Goal: Information Seeking & Learning: Learn about a topic

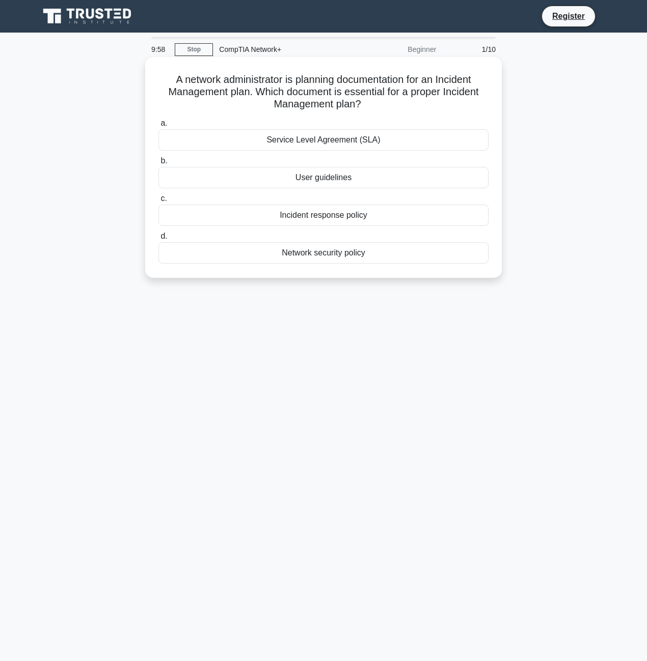
click at [313, 144] on div "Service Level Agreement (SLA)" at bounding box center [323, 139] width 330 height 21
click at [158, 127] on input "a. Service Level Agreement (SLA)" at bounding box center [158, 123] width 0 height 7
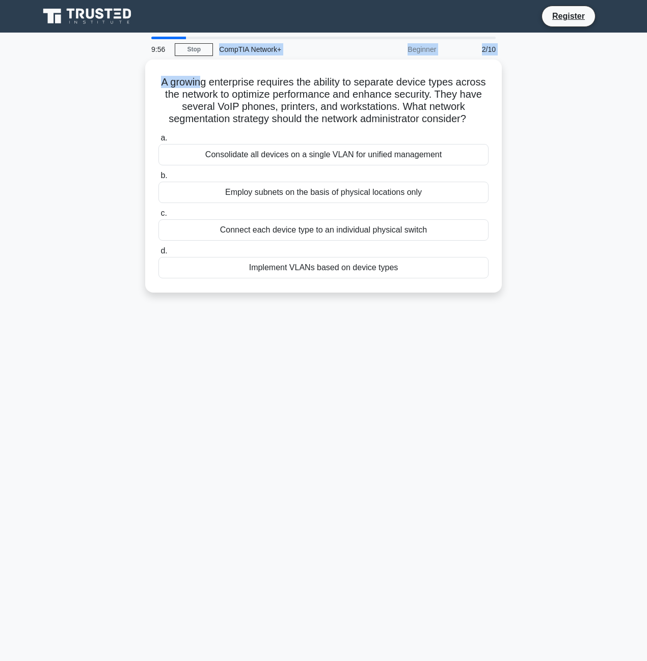
click at [210, 57] on div "9:56 Stop CompTIA Network+ Beginner 2/10 A growing enterprise requires the abil…" at bounding box center [323, 291] width 580 height 509
drag, startPoint x: 210, startPoint y: 57, endPoint x: 204, endPoint y: 47, distance: 11.7
click at [204, 47] on link "Stop" at bounding box center [194, 49] width 38 height 13
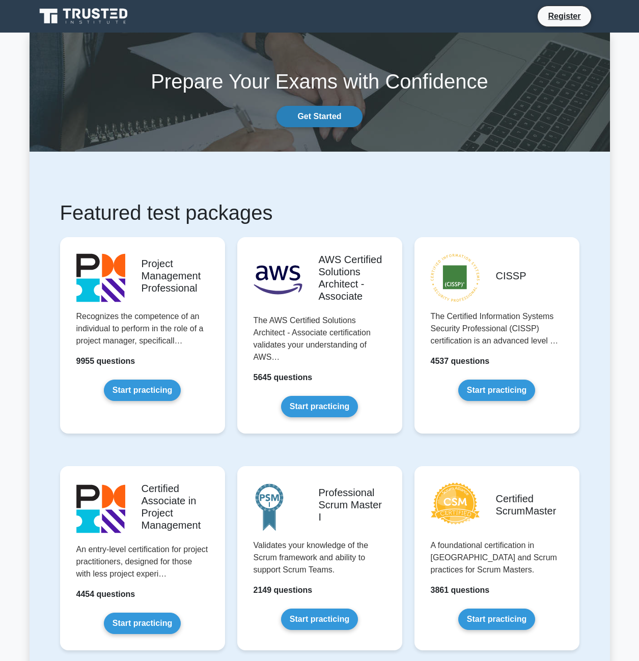
click at [314, 121] on link "Get Started" at bounding box center [319, 116] width 86 height 21
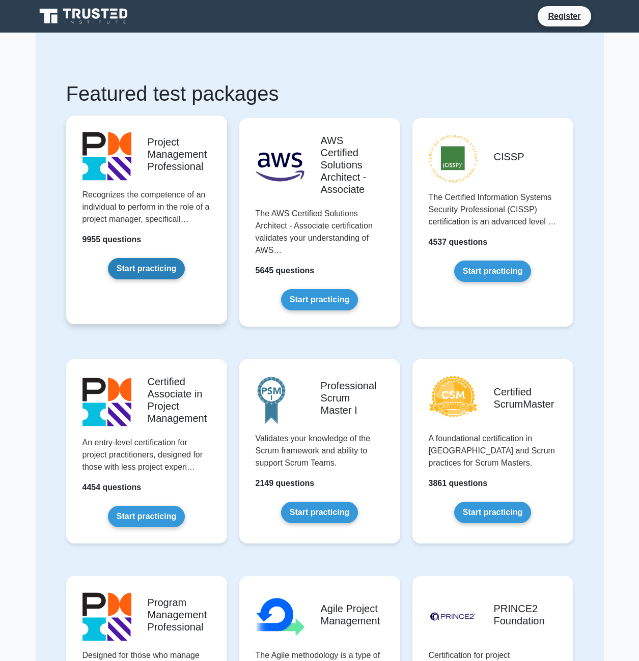
click at [164, 266] on link "Start practicing" at bounding box center [146, 268] width 77 height 21
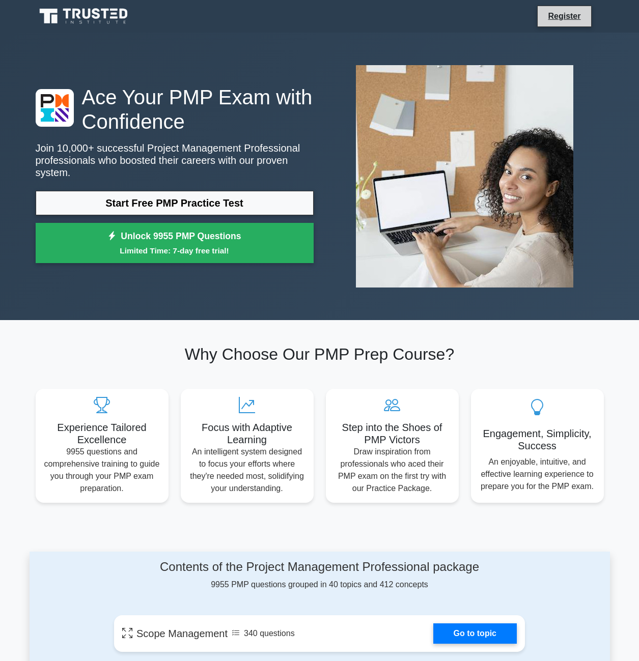
click at [561, 9] on li "Register" at bounding box center [564, 16] width 54 height 21
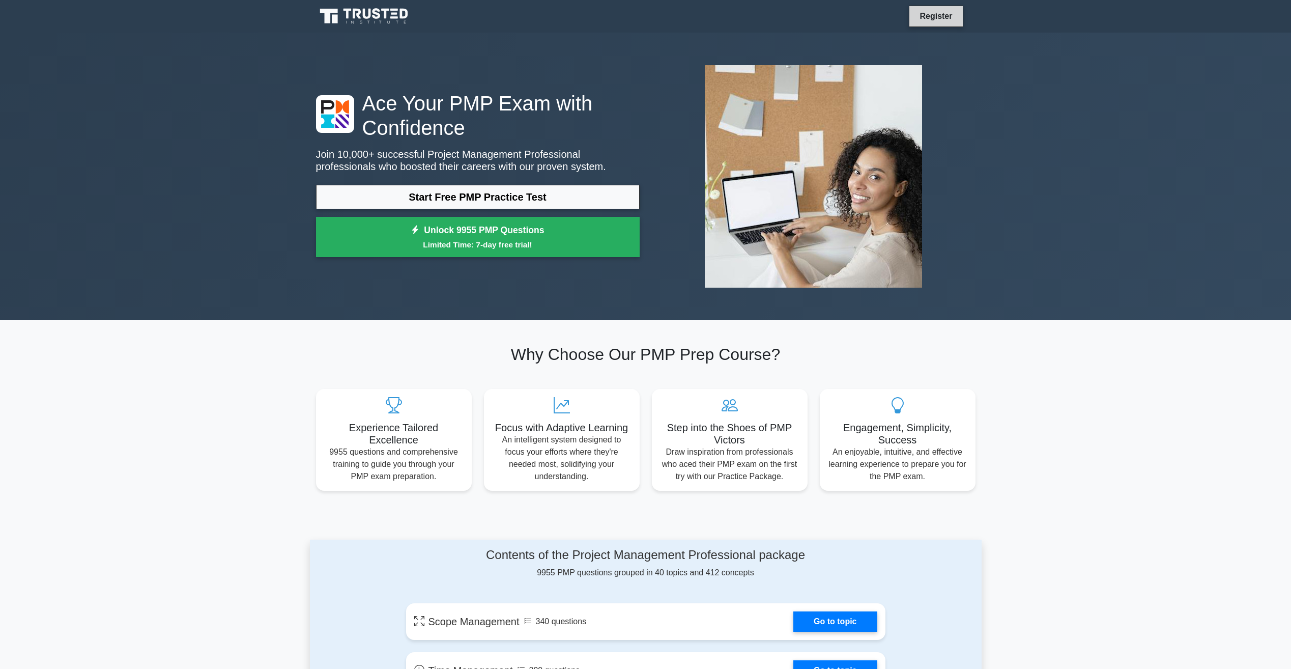
click at [638, 17] on link "Register" at bounding box center [936, 16] width 45 height 13
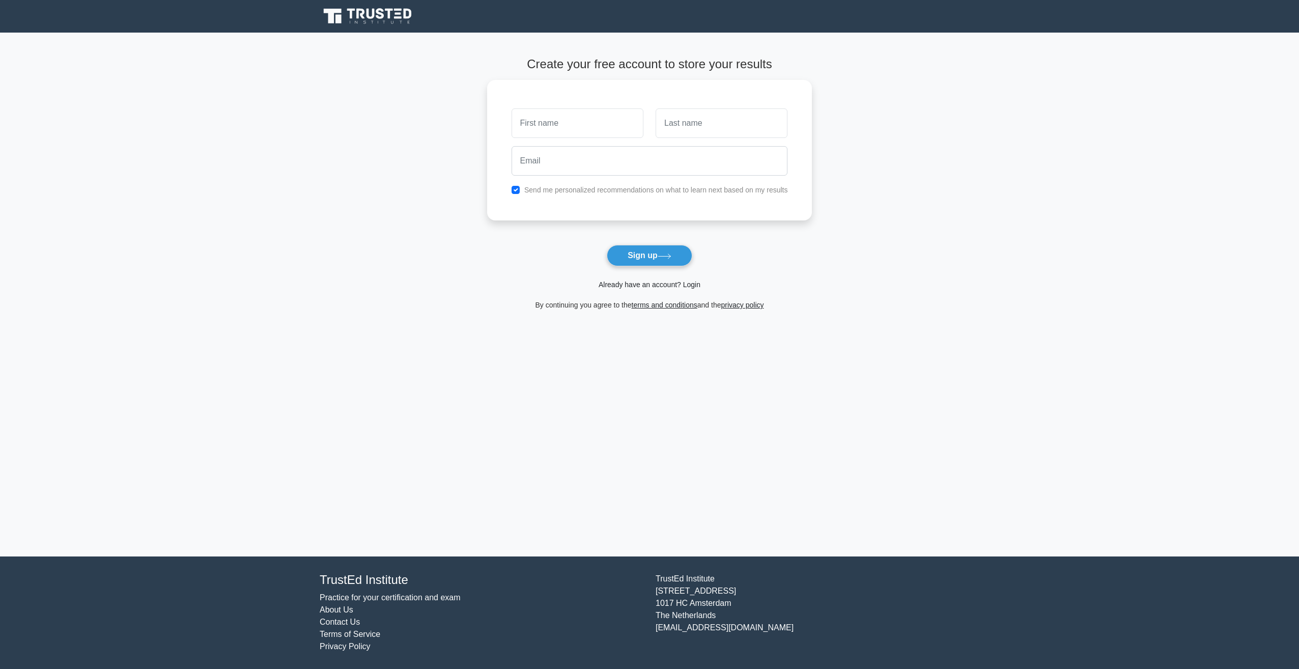
click at [652, 289] on link "Already have an account? Login" at bounding box center [650, 284] width 102 height 8
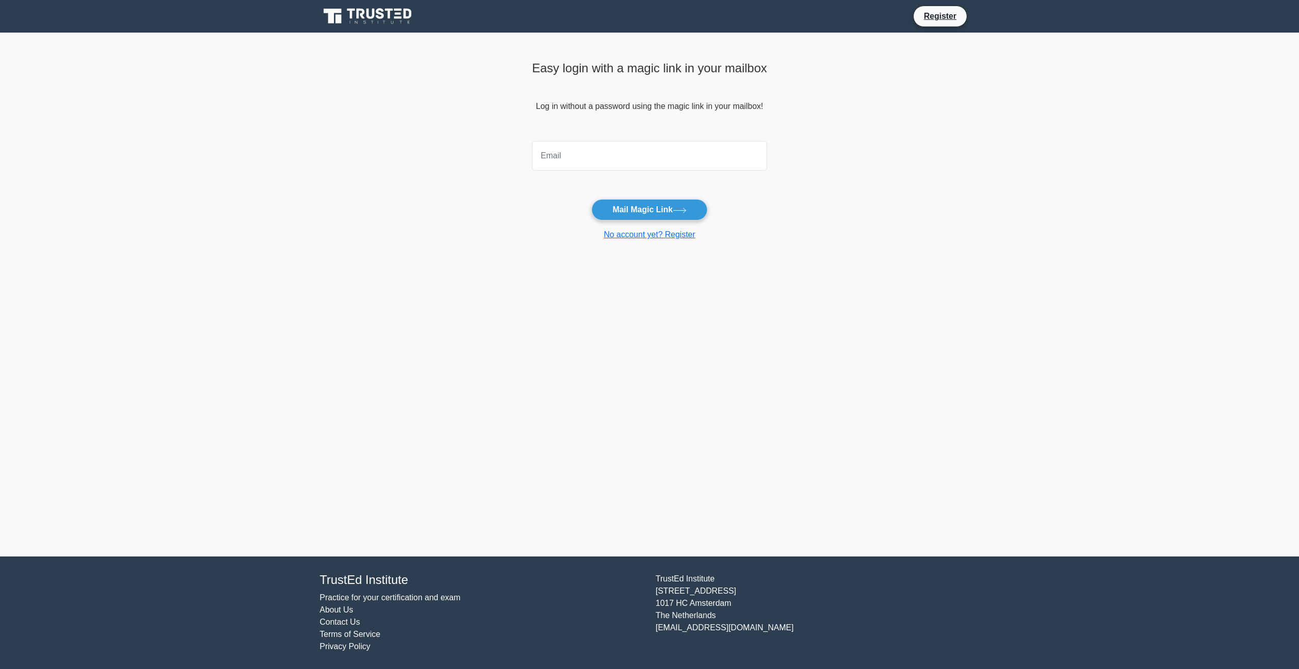
click at [628, 157] on input "email" at bounding box center [649, 156] width 235 height 30
type input "stellarfilmsusa@gmail.com"
click at [643, 204] on button "Mail Magic Link" at bounding box center [650, 209] width 116 height 21
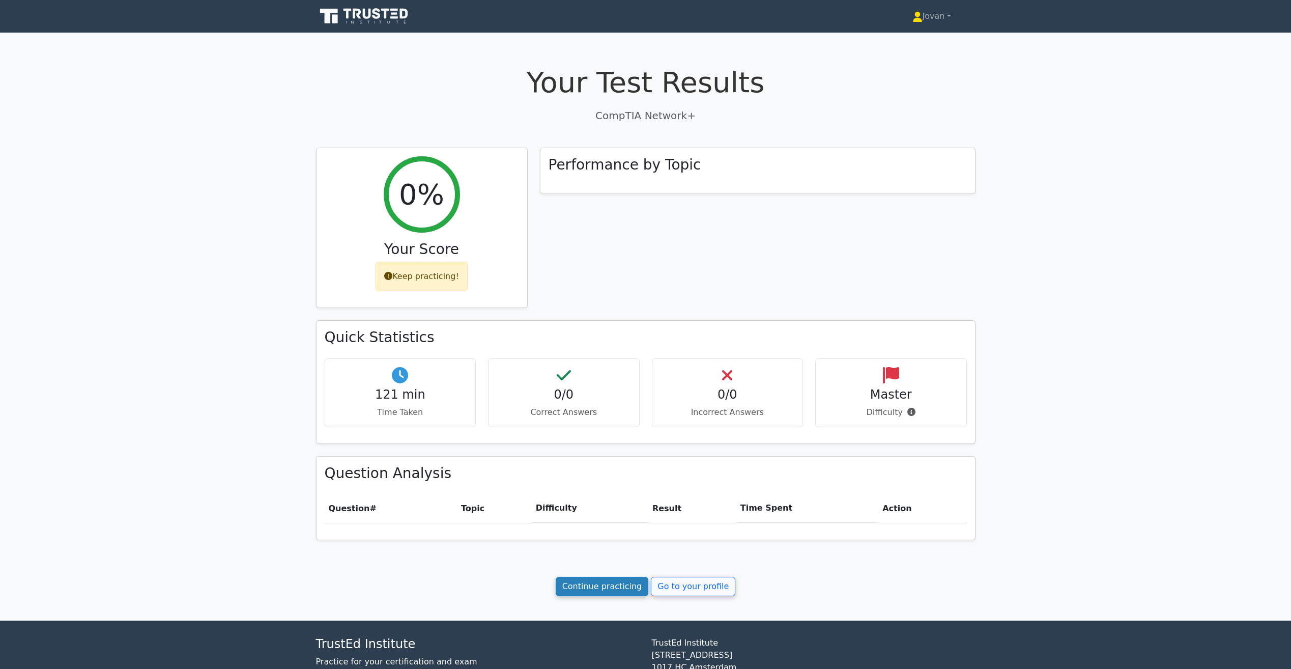
click at [624, 586] on link "Continue practicing" at bounding box center [602, 586] width 93 height 19
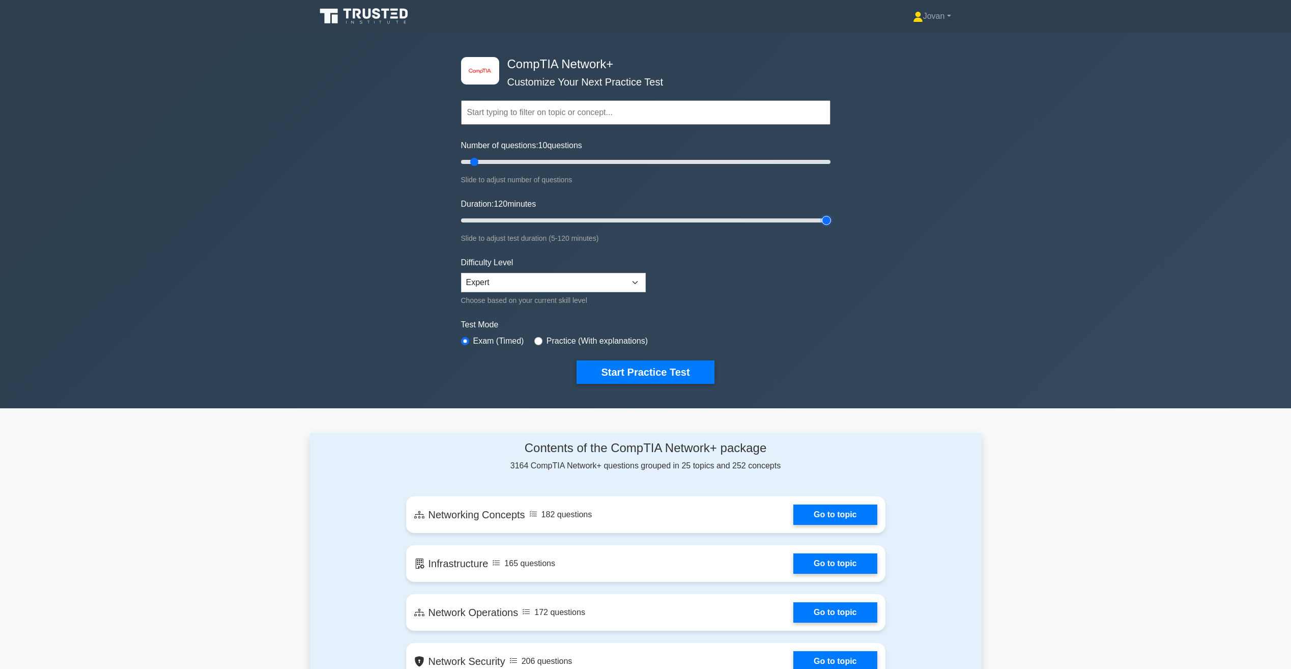
drag, startPoint x: 486, startPoint y: 222, endPoint x: 951, endPoint y: 182, distance: 467.0
type input "120"
click at [831, 214] on input "Duration: 120 minutes" at bounding box center [646, 220] width 370 height 12
drag, startPoint x: 479, startPoint y: 161, endPoint x: 756, endPoint y: 277, distance: 300.5
type input "200"
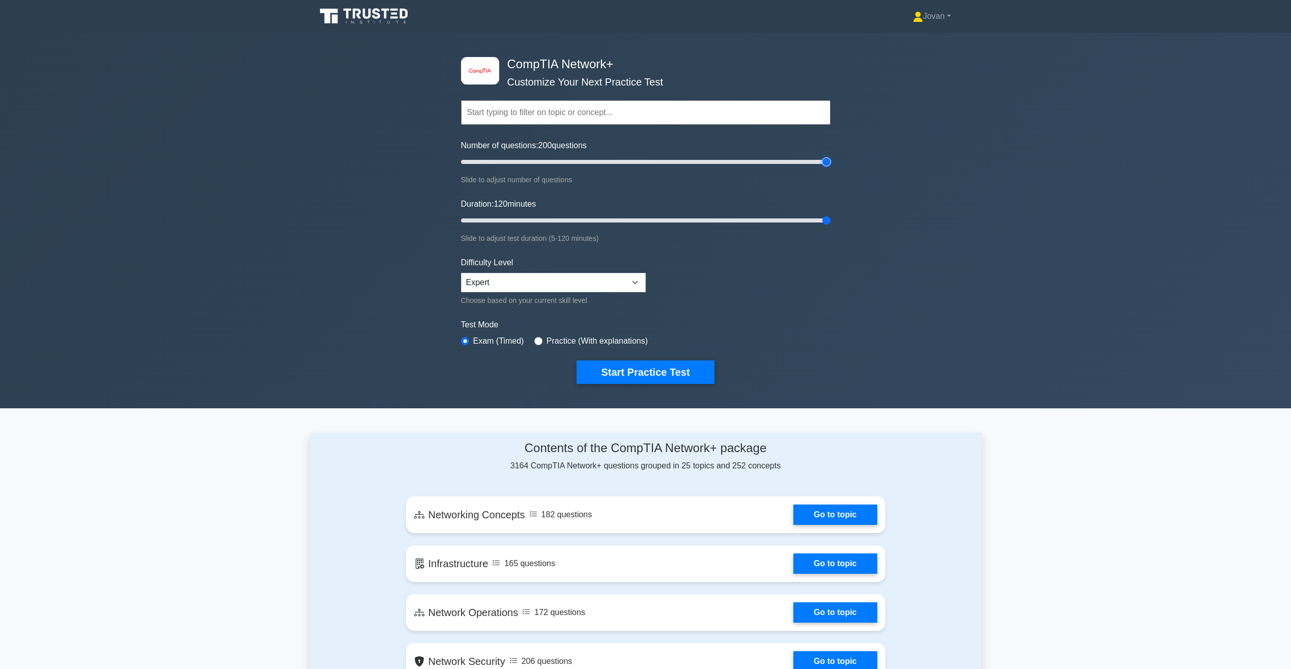
click at [831, 161] on input "Number of questions: 200 questions" at bounding box center [646, 162] width 370 height 12
click at [650, 375] on button "Start Practice Test" at bounding box center [645, 371] width 137 height 23
